Goal: Find contact information: Find contact information

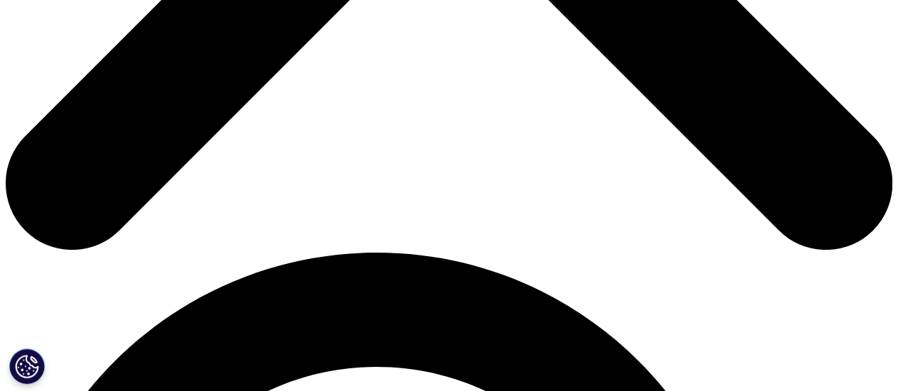
scroll to position [852, 0]
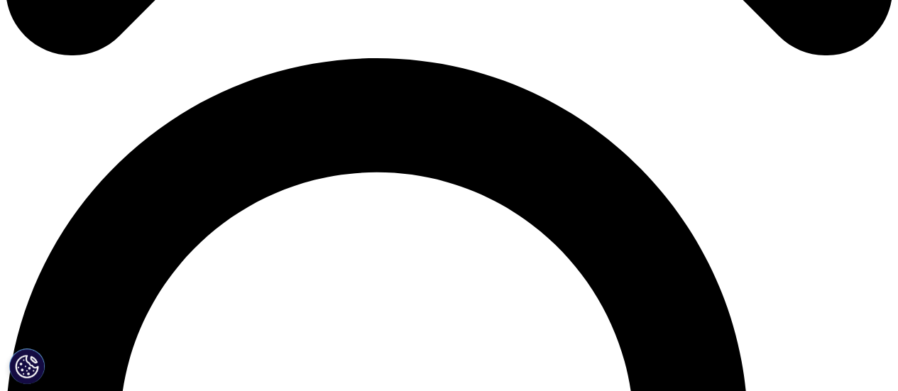
drag, startPoint x: 172, startPoint y: 106, endPoint x: 200, endPoint y: 110, distance: 28.0
copy p "IQVIA"
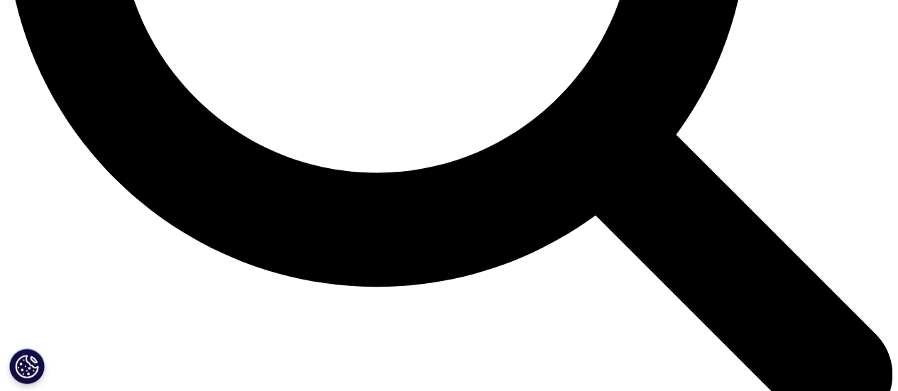
scroll to position [1349, 0]
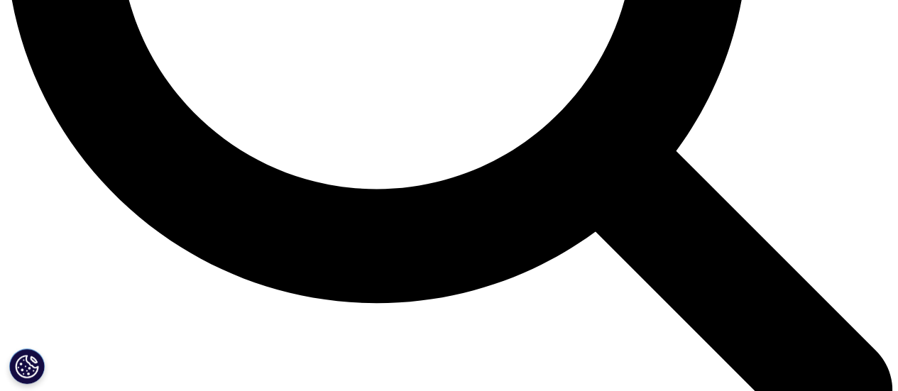
drag, startPoint x: 125, startPoint y: 137, endPoint x: 146, endPoint y: 156, distance: 28.2
copy ul "[PERSON_NAME][STREET_ADDRESS][DATE]"
drag, startPoint x: 182, startPoint y: 174, endPoint x: 97, endPoint y: 175, distance: 85.2
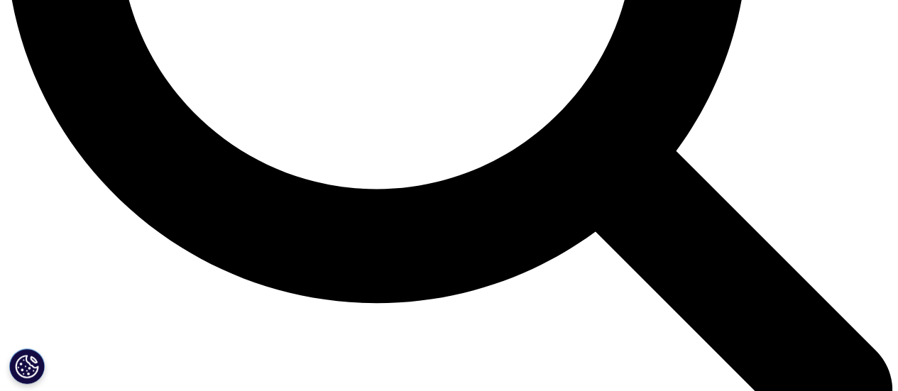
copy link "[PHONE_NUMBER]"
